Goal: Connect with others: Connect with others

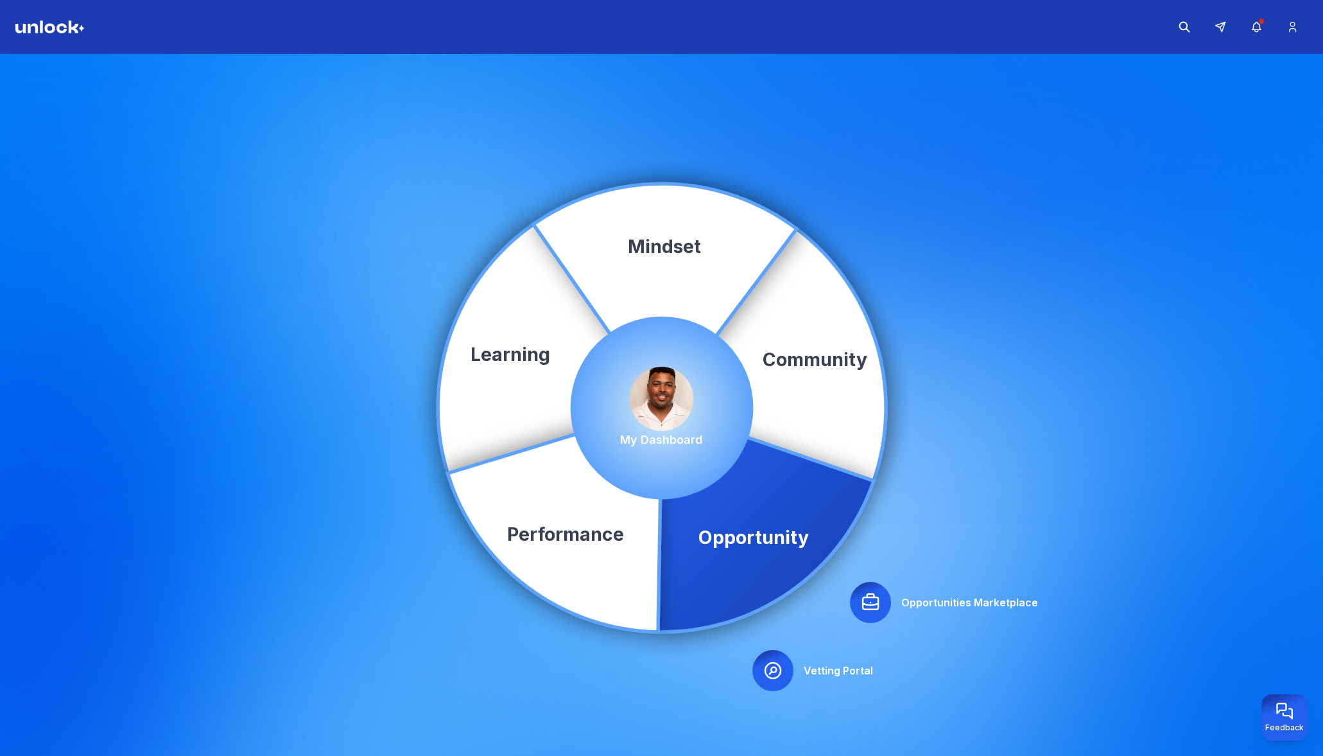
click at [664, 404] on img at bounding box center [662, 399] width 64 height 64
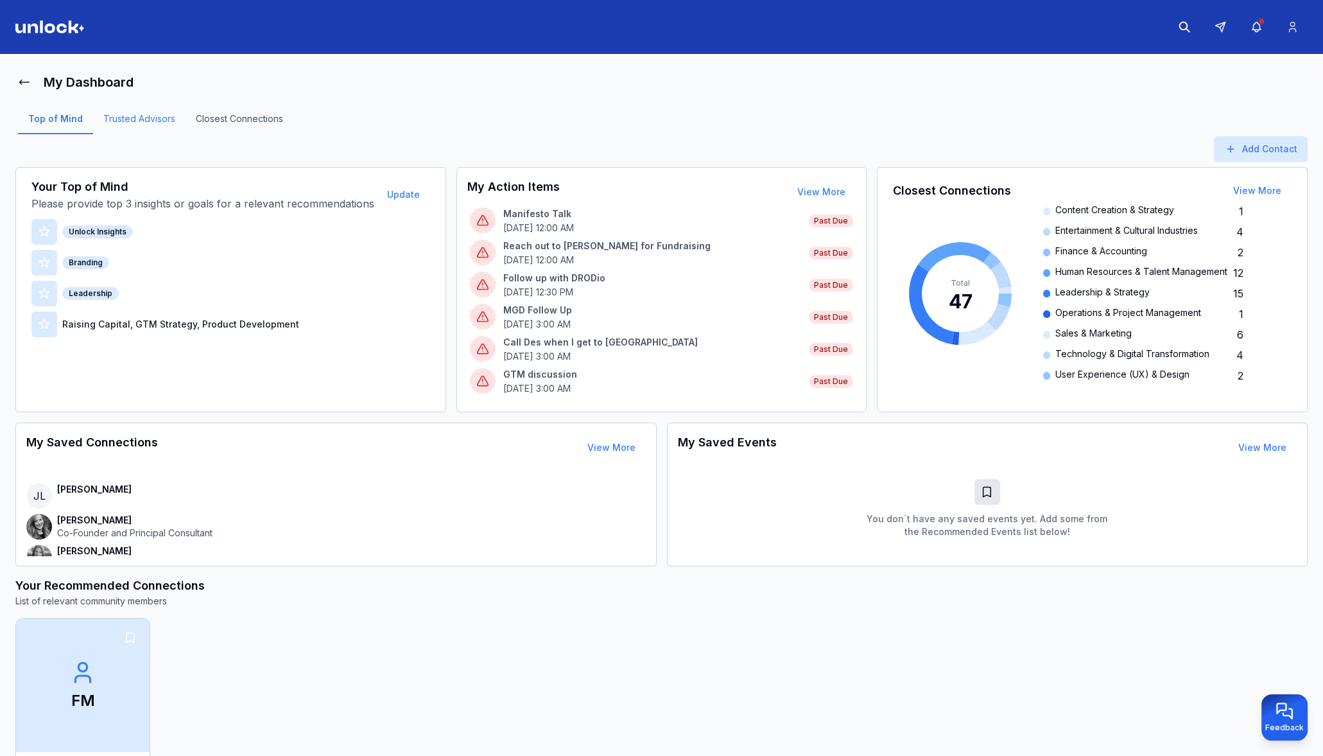
click at [153, 117] on link "Trusted Advisors" at bounding box center [139, 123] width 92 height 22
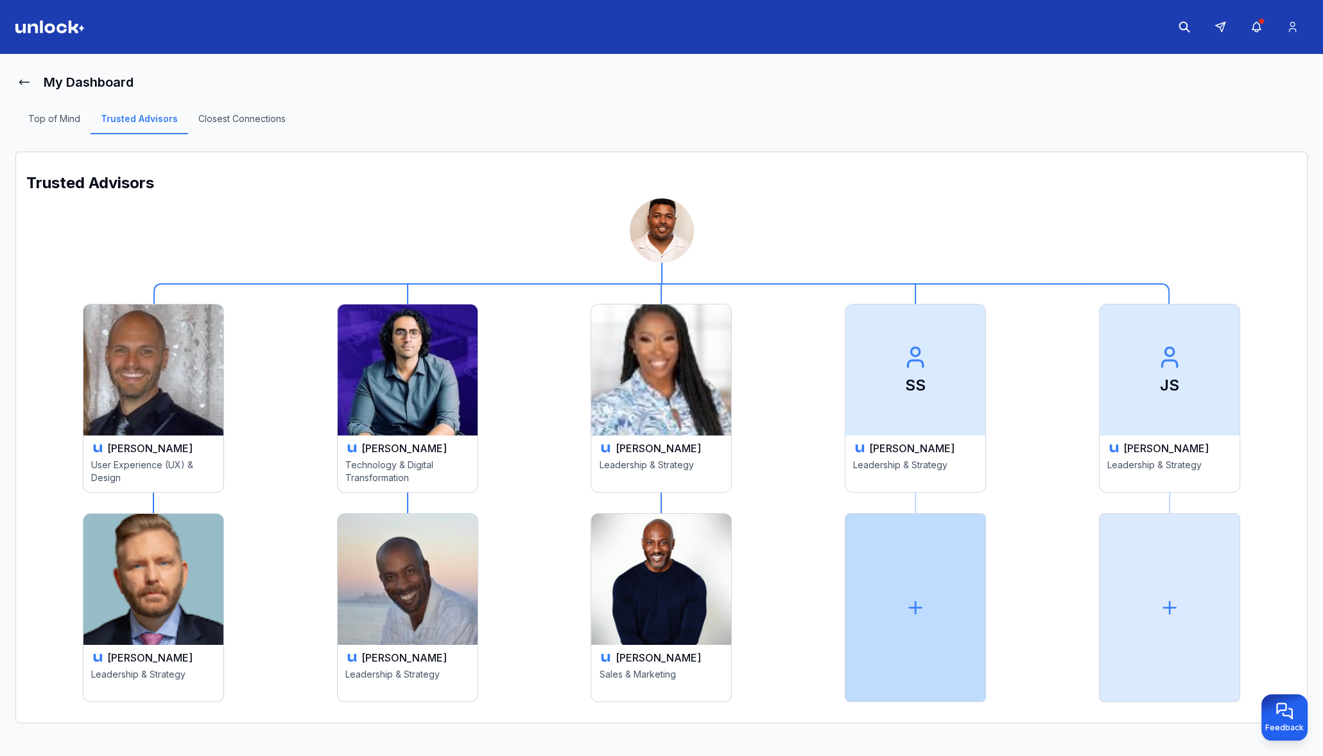
click at [887, 609] on div at bounding box center [915, 607] width 141 height 189
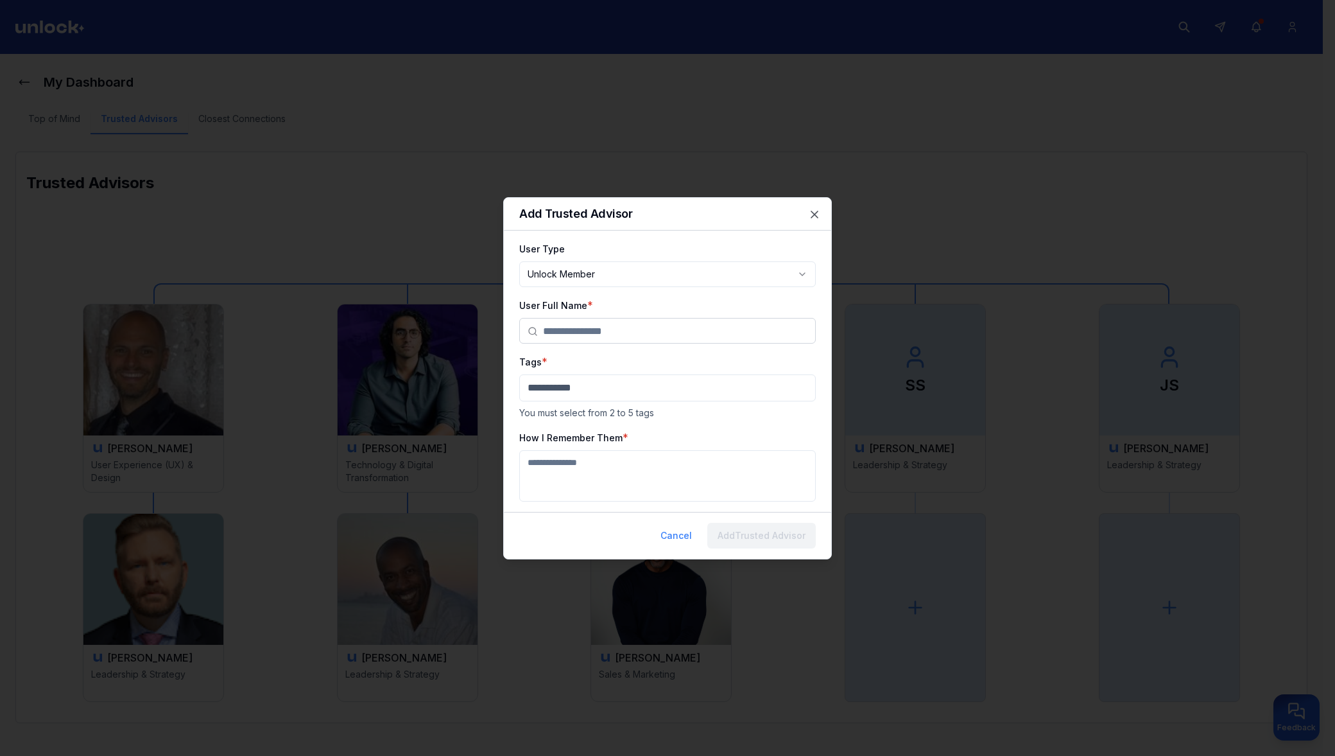
click at [627, 326] on input "text" at bounding box center [675, 331] width 264 height 26
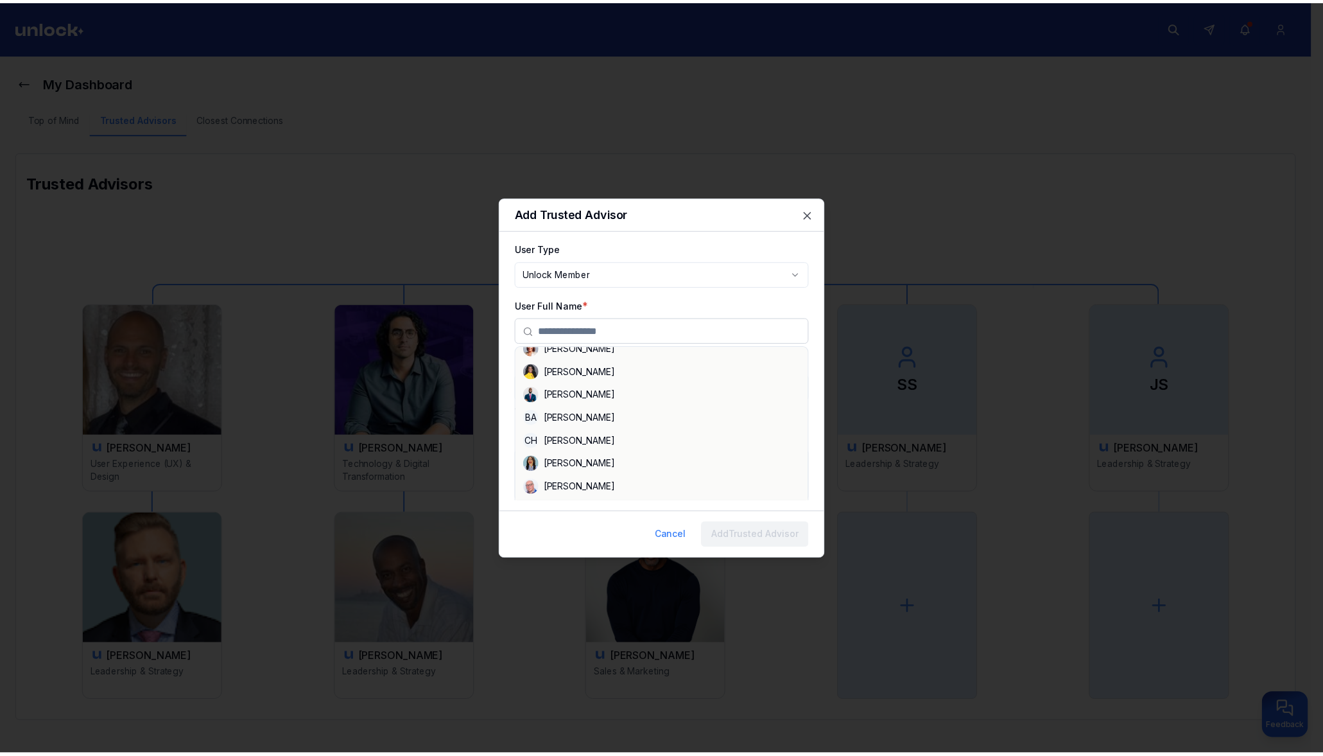
scroll to position [563, 0]
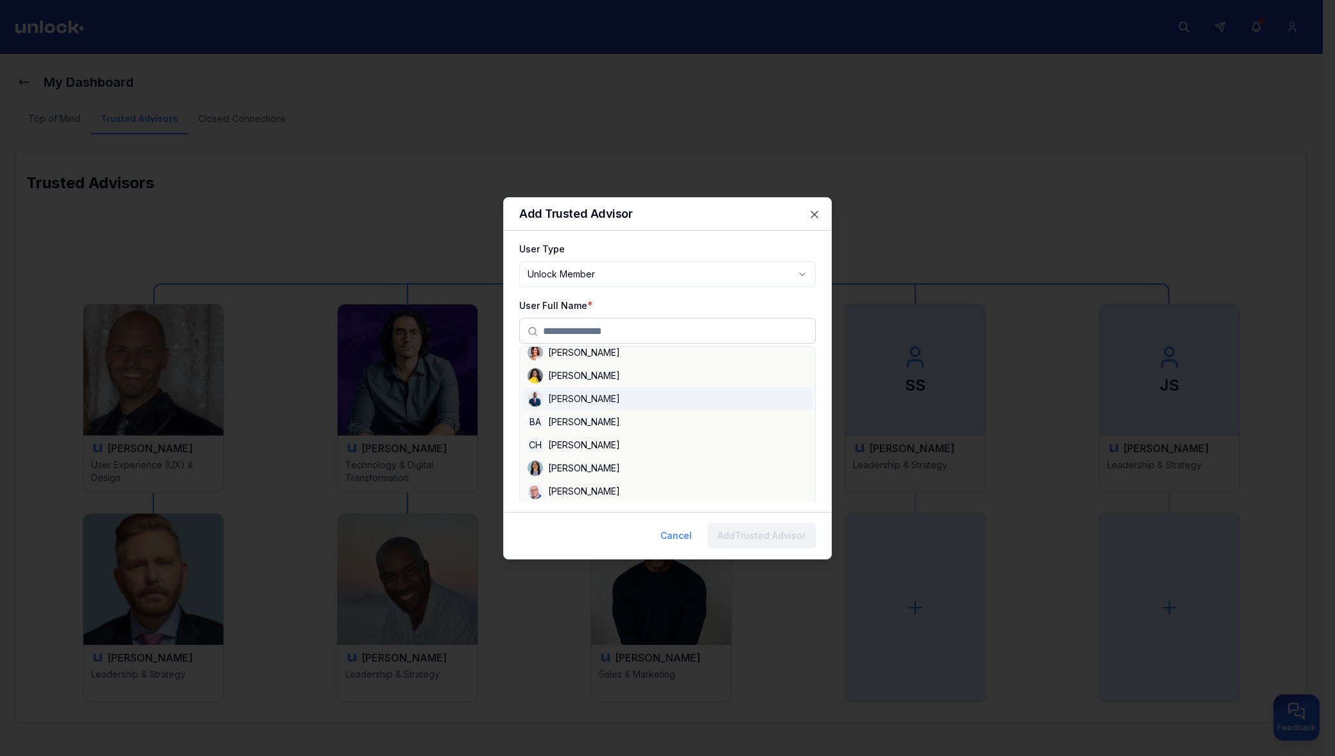
click at [627, 290] on div "**********" at bounding box center [667, 371] width 297 height 261
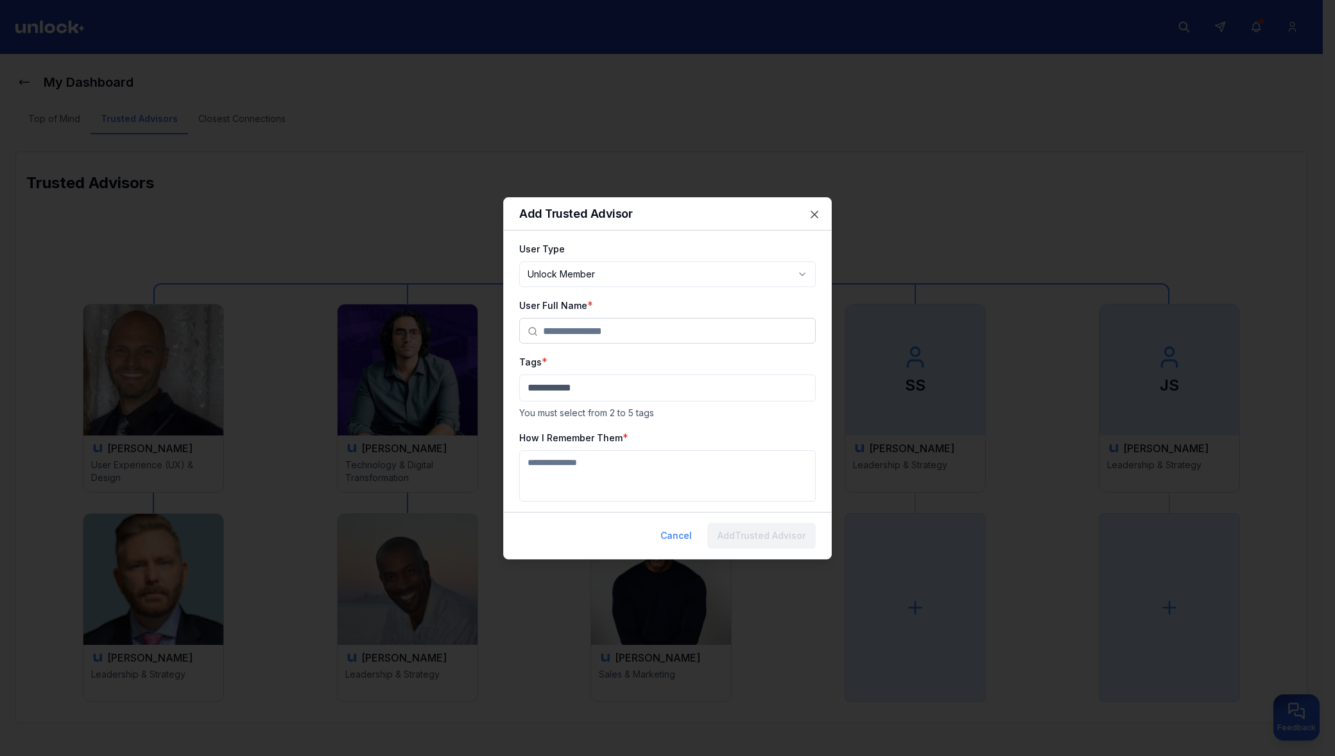
click at [628, 280] on body "**********" at bounding box center [661, 378] width 1323 height 756
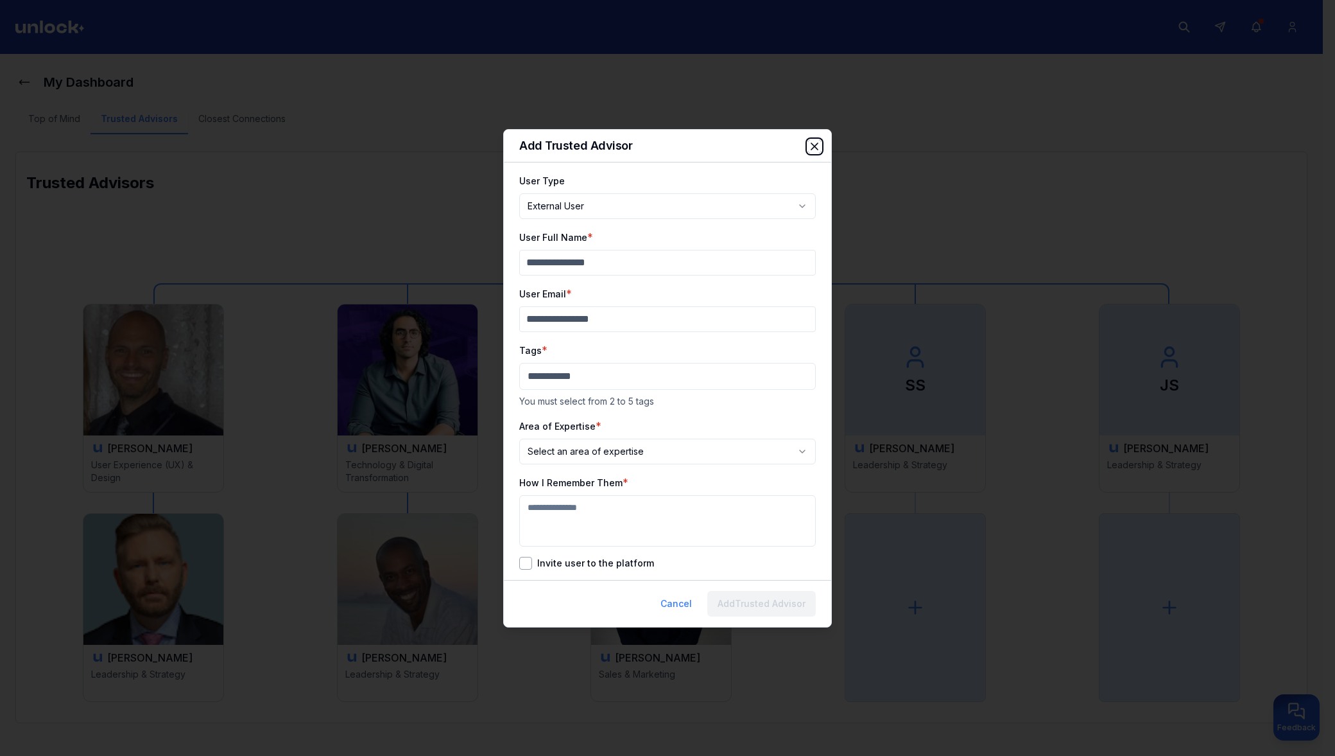
click at [816, 144] on icon "button" at bounding box center [814, 146] width 6 height 6
select select "********"
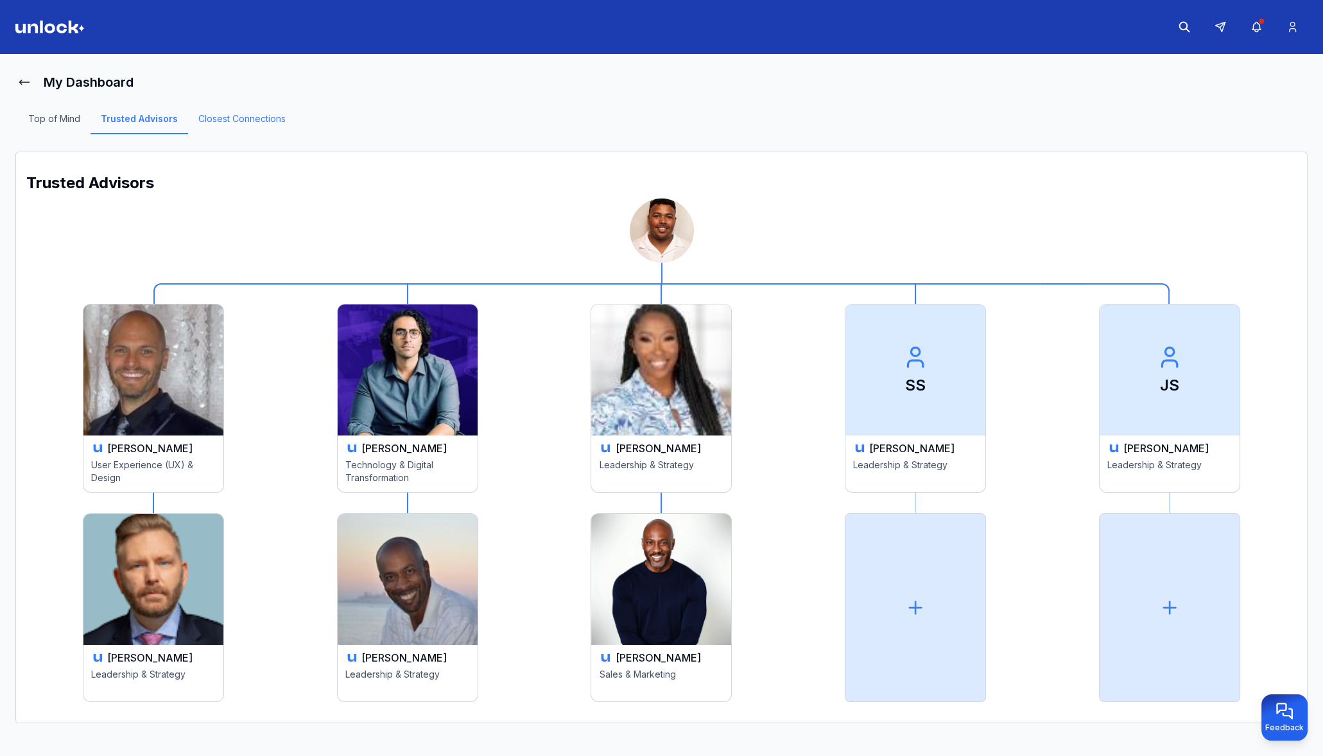
click at [252, 125] on link "Closest Connections" at bounding box center [242, 123] width 108 height 22
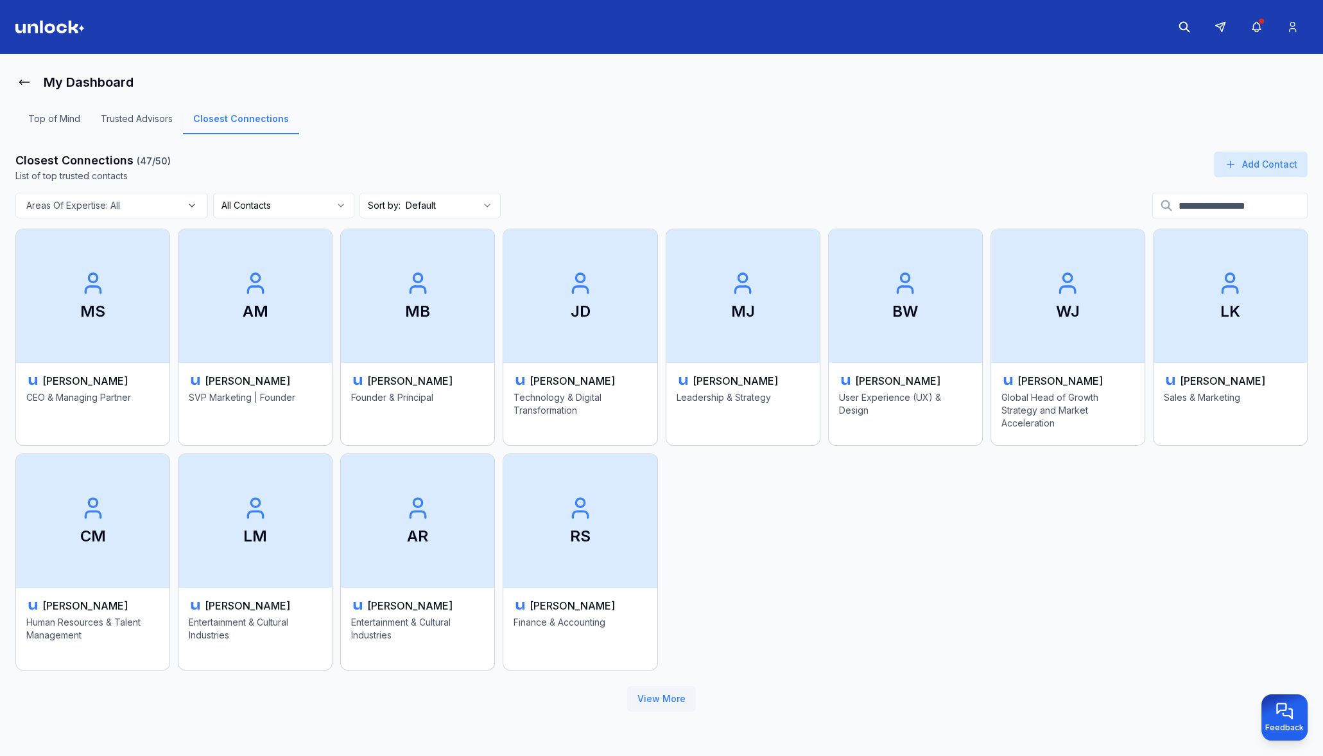
click at [662, 702] on button "View More" at bounding box center [661, 699] width 69 height 26
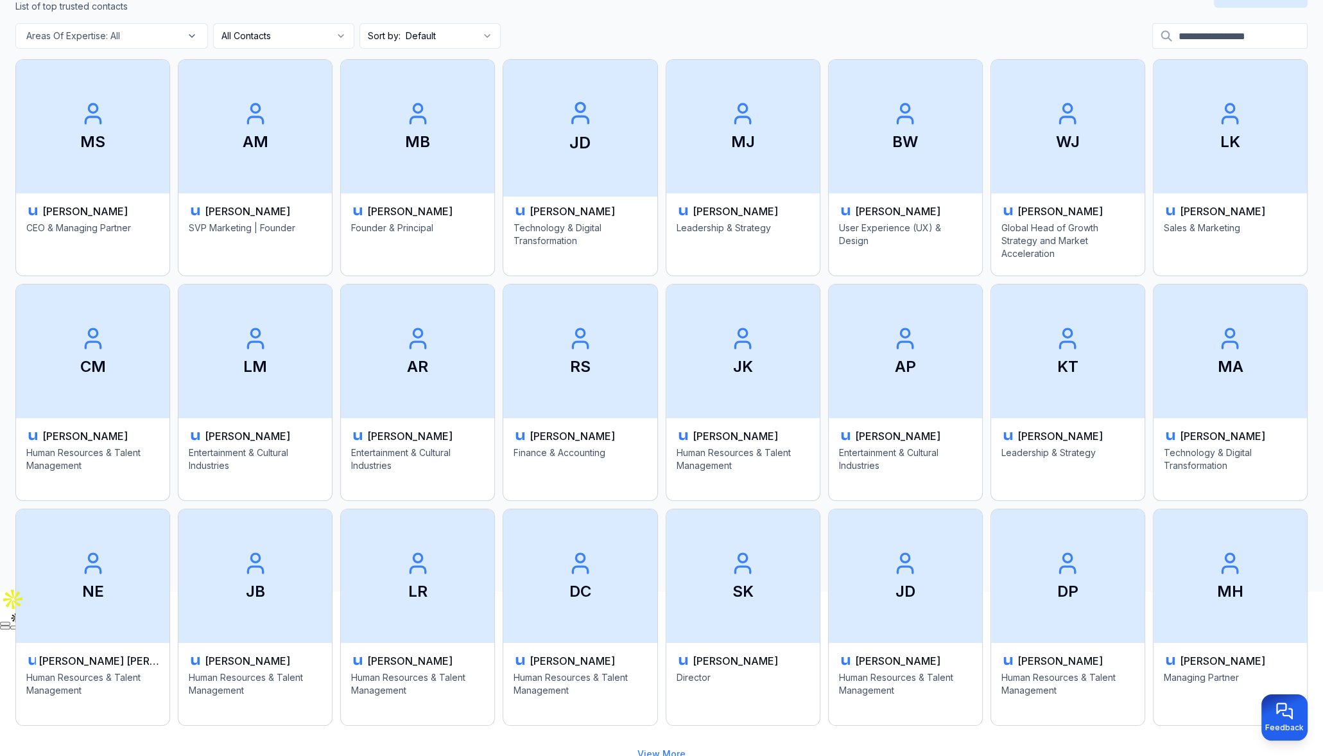
scroll to position [218, 0]
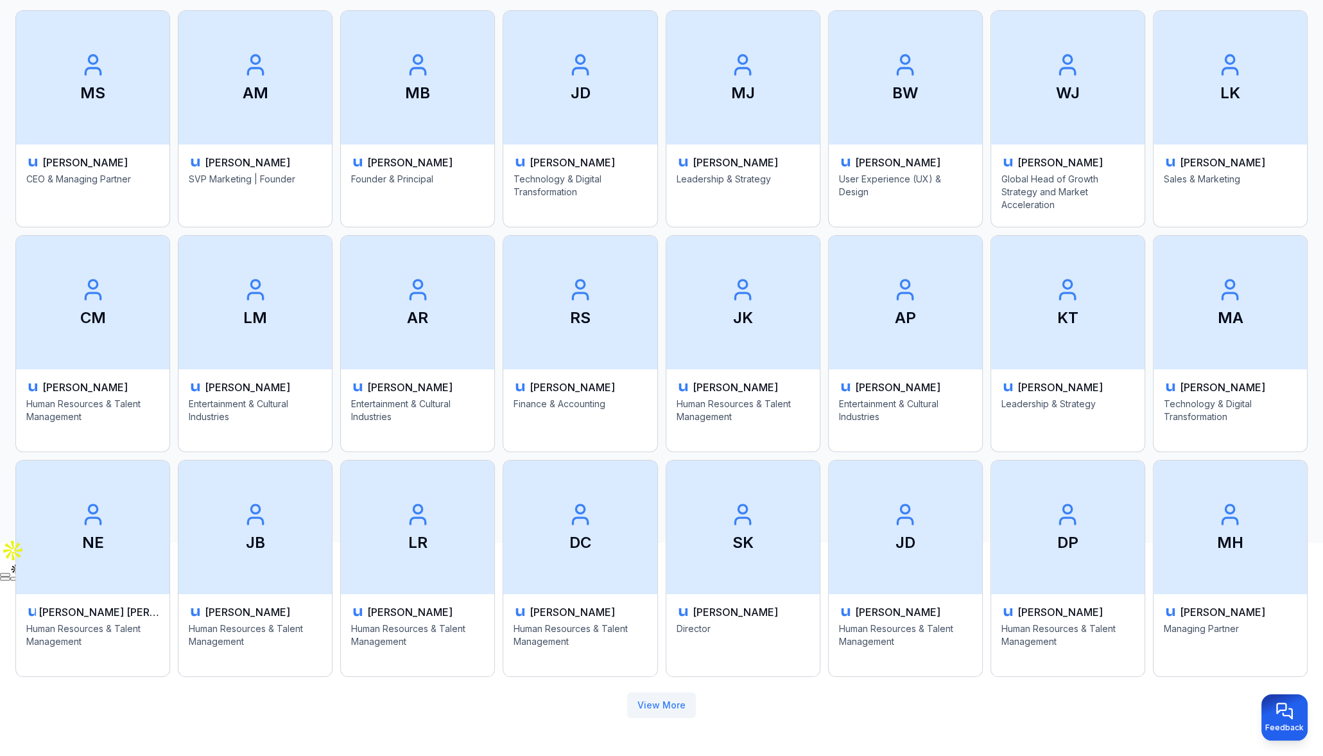
click at [664, 701] on button "View More" at bounding box center [661, 705] width 69 height 26
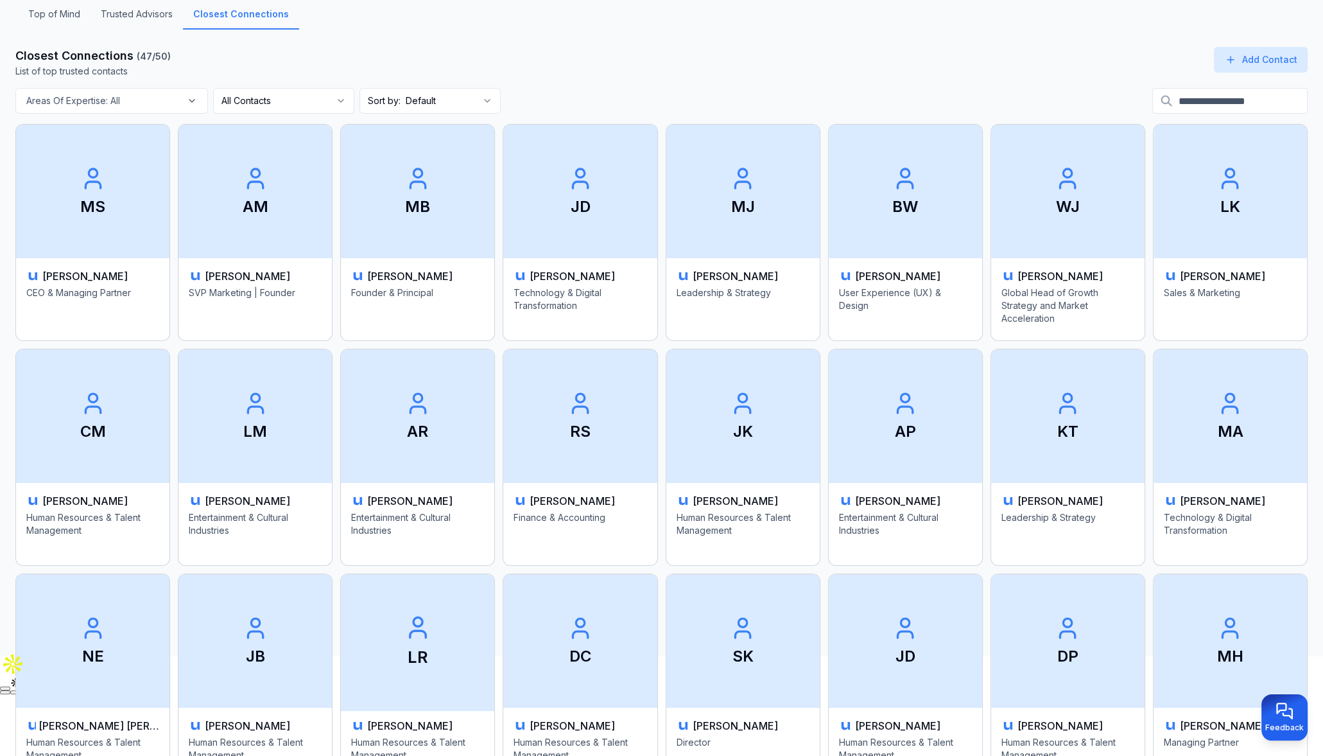
scroll to position [0, 0]
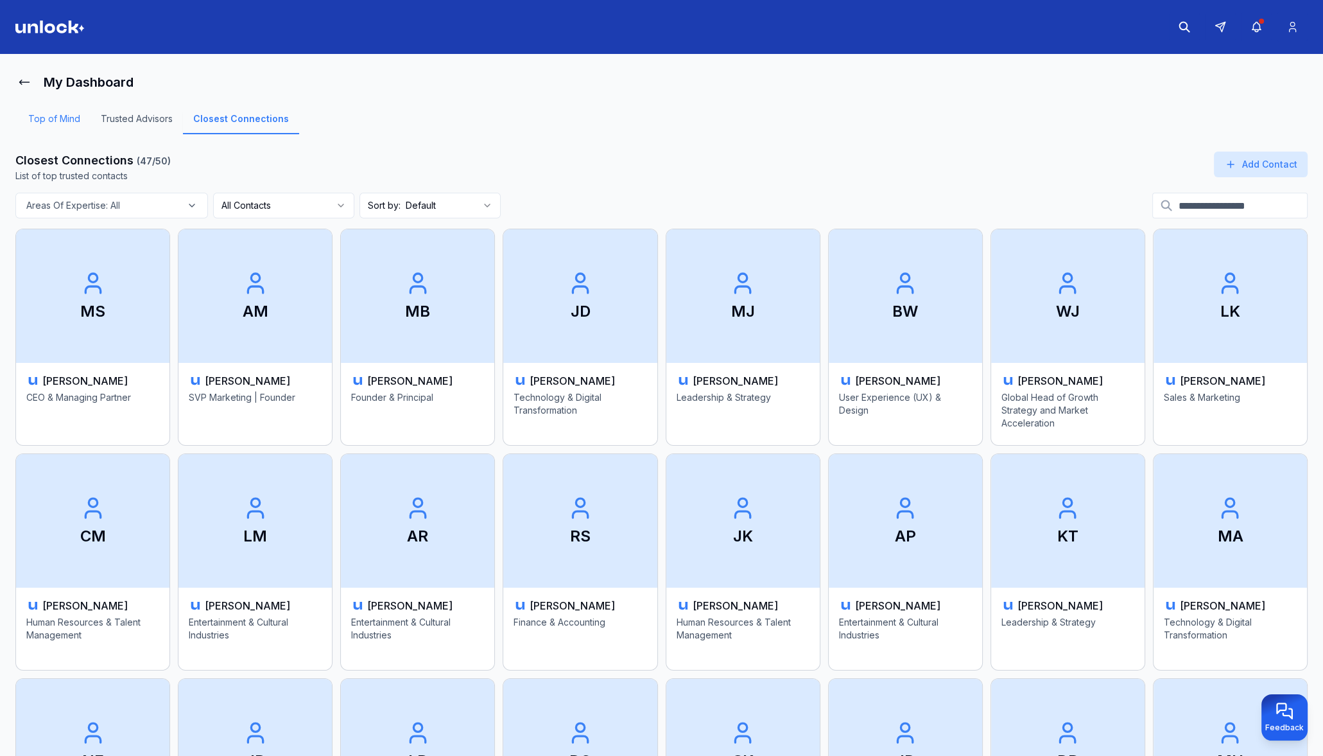
click at [74, 118] on link "Top of Mind" at bounding box center [54, 123] width 73 height 22
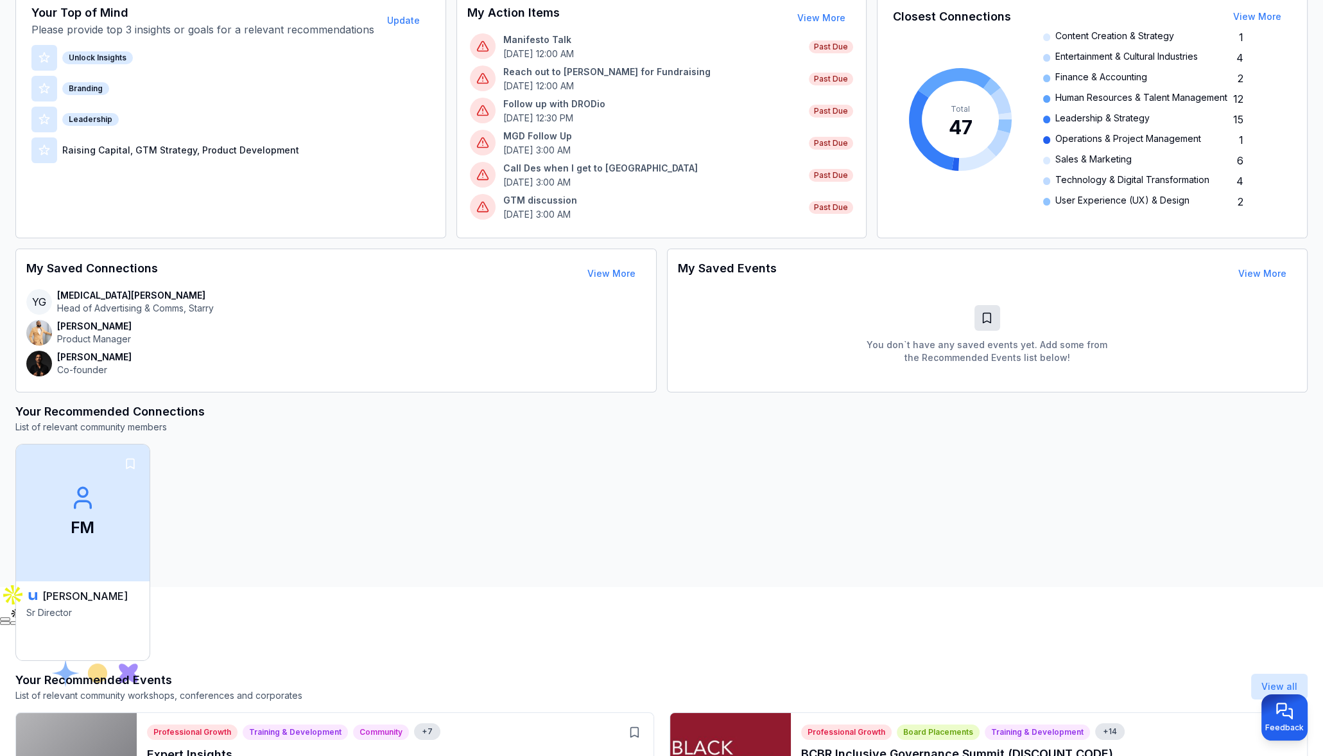
scroll to position [178, 0]
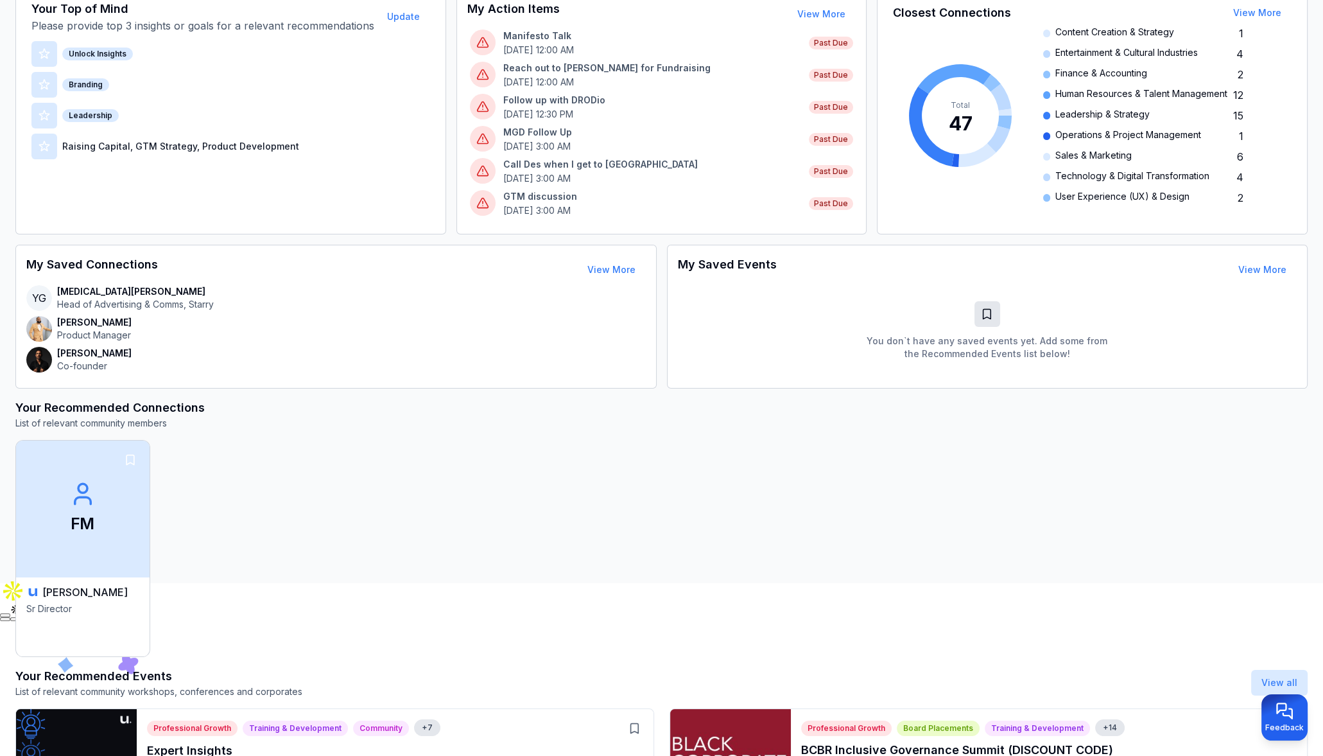
click at [62, 591] on h3 "[PERSON_NAME]" at bounding box center [84, 591] width 85 height 15
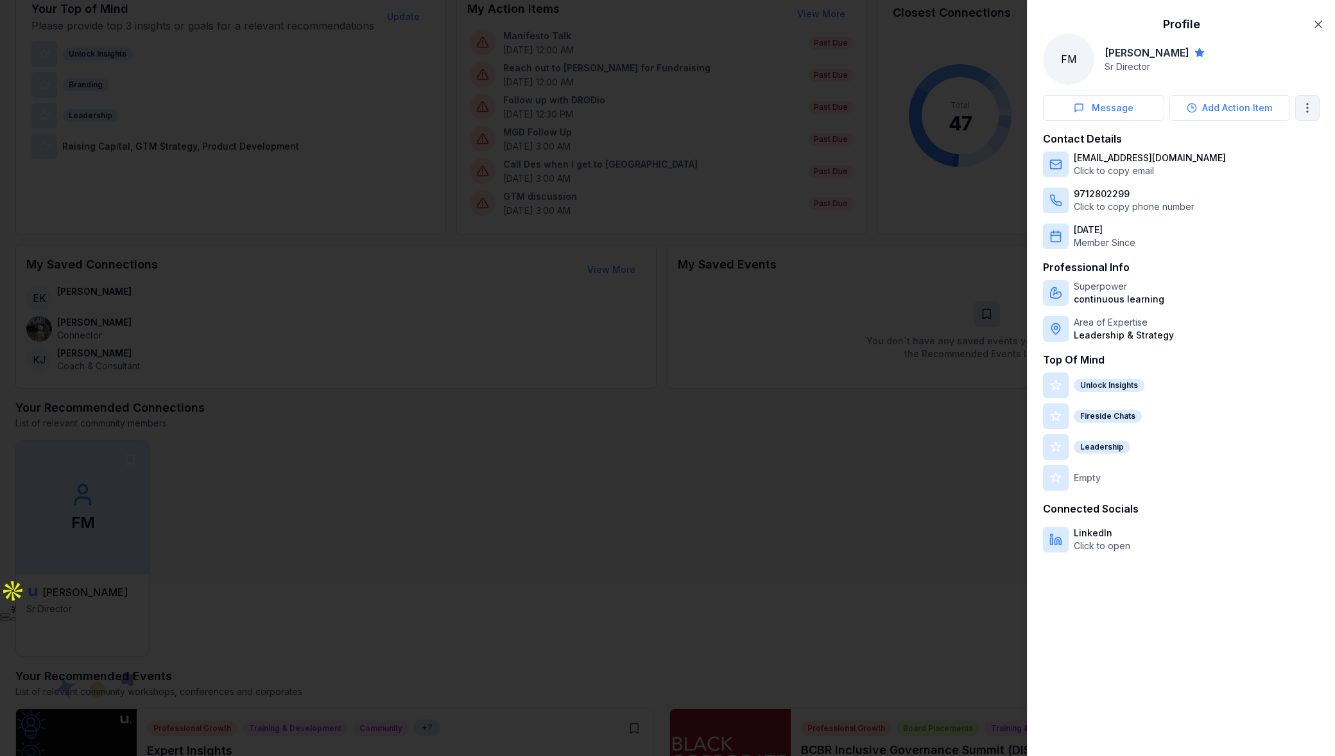
click at [1301, 110] on body "My Dashboard Top of Mind Trusted Advisors Closest Connections Add Contact Your …" at bounding box center [661, 200] width 1323 height 756
click at [1320, 24] on div at bounding box center [667, 378] width 1335 height 756
click at [1258, 540] on div "LinkedIn Click to open" at bounding box center [1181, 539] width 277 height 26
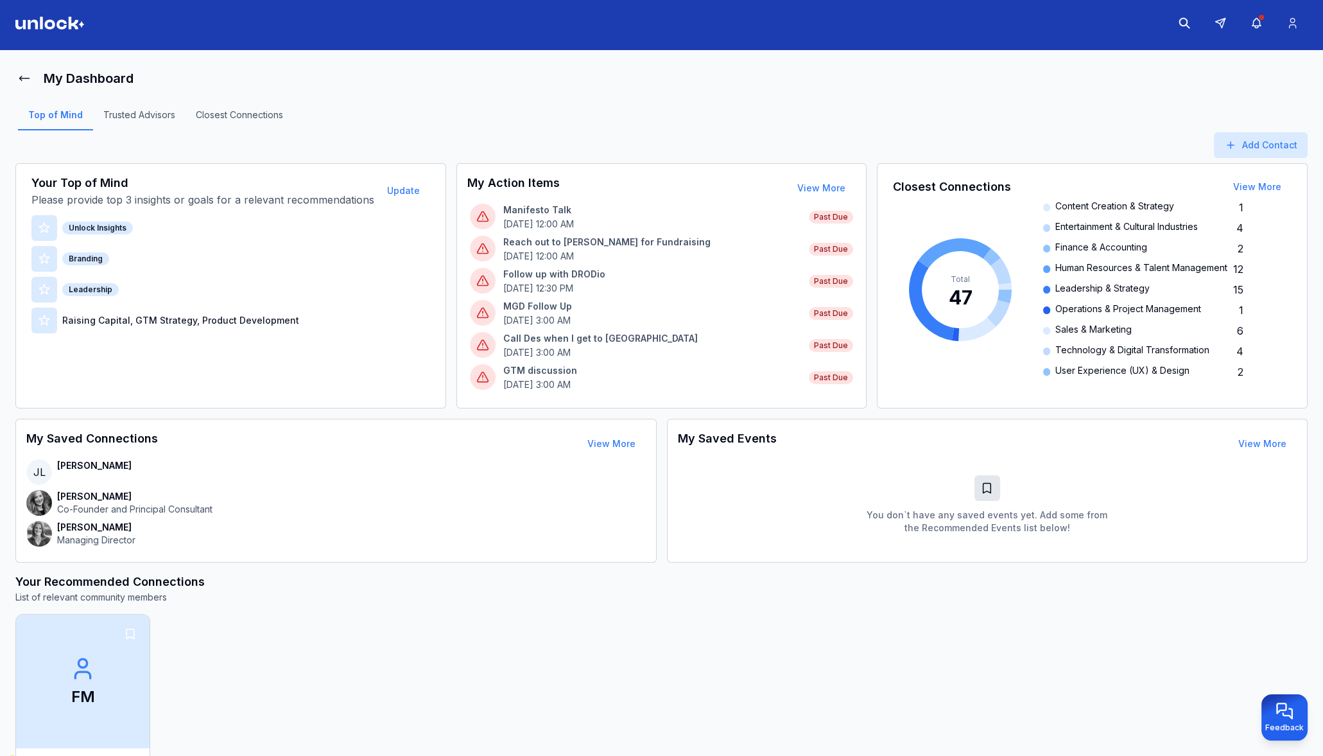
scroll to position [0, 0]
